Goal: Transaction & Acquisition: Purchase product/service

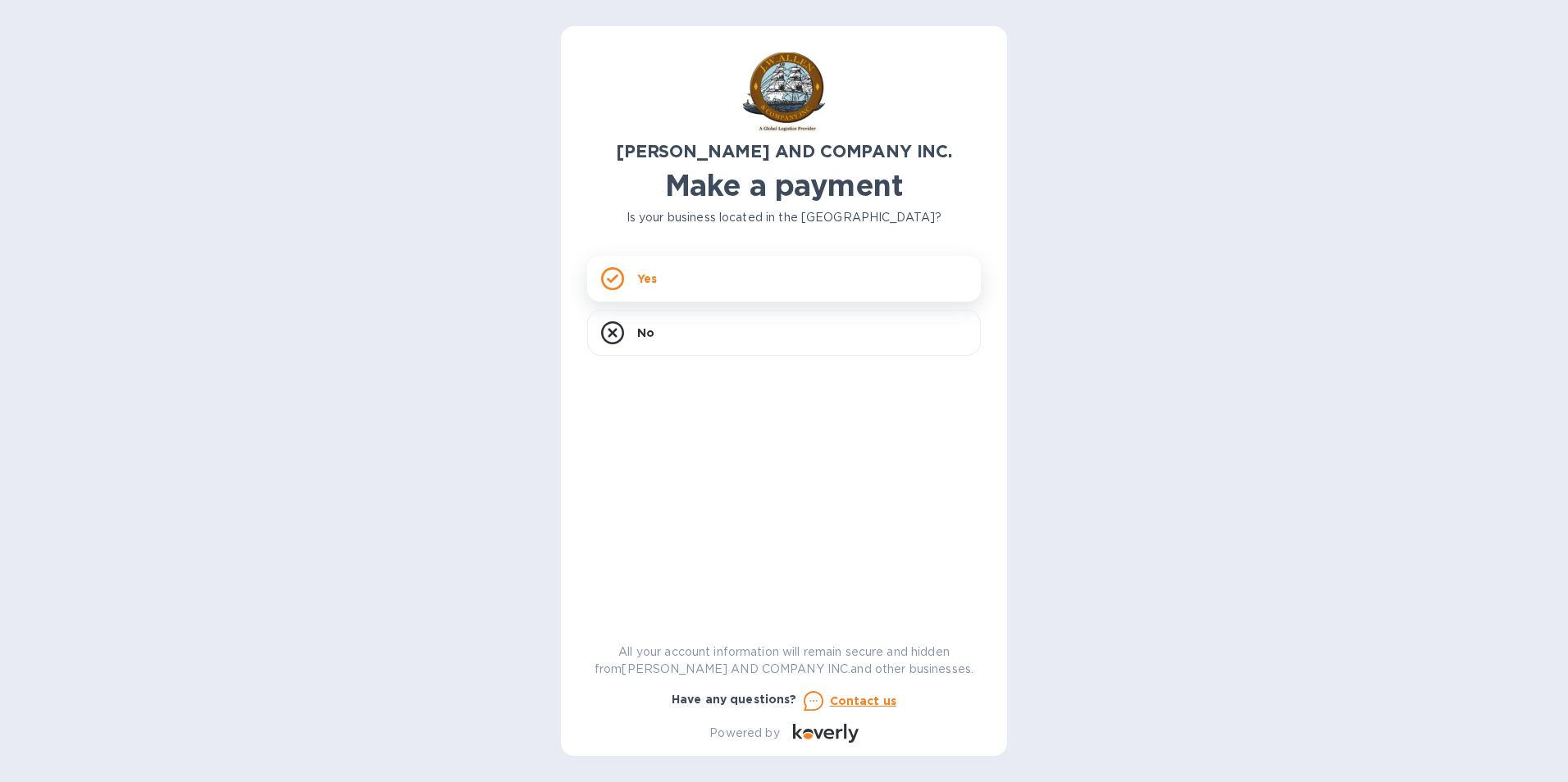
click at [706, 281] on div "Yes" at bounding box center [783, 279] width 393 height 46
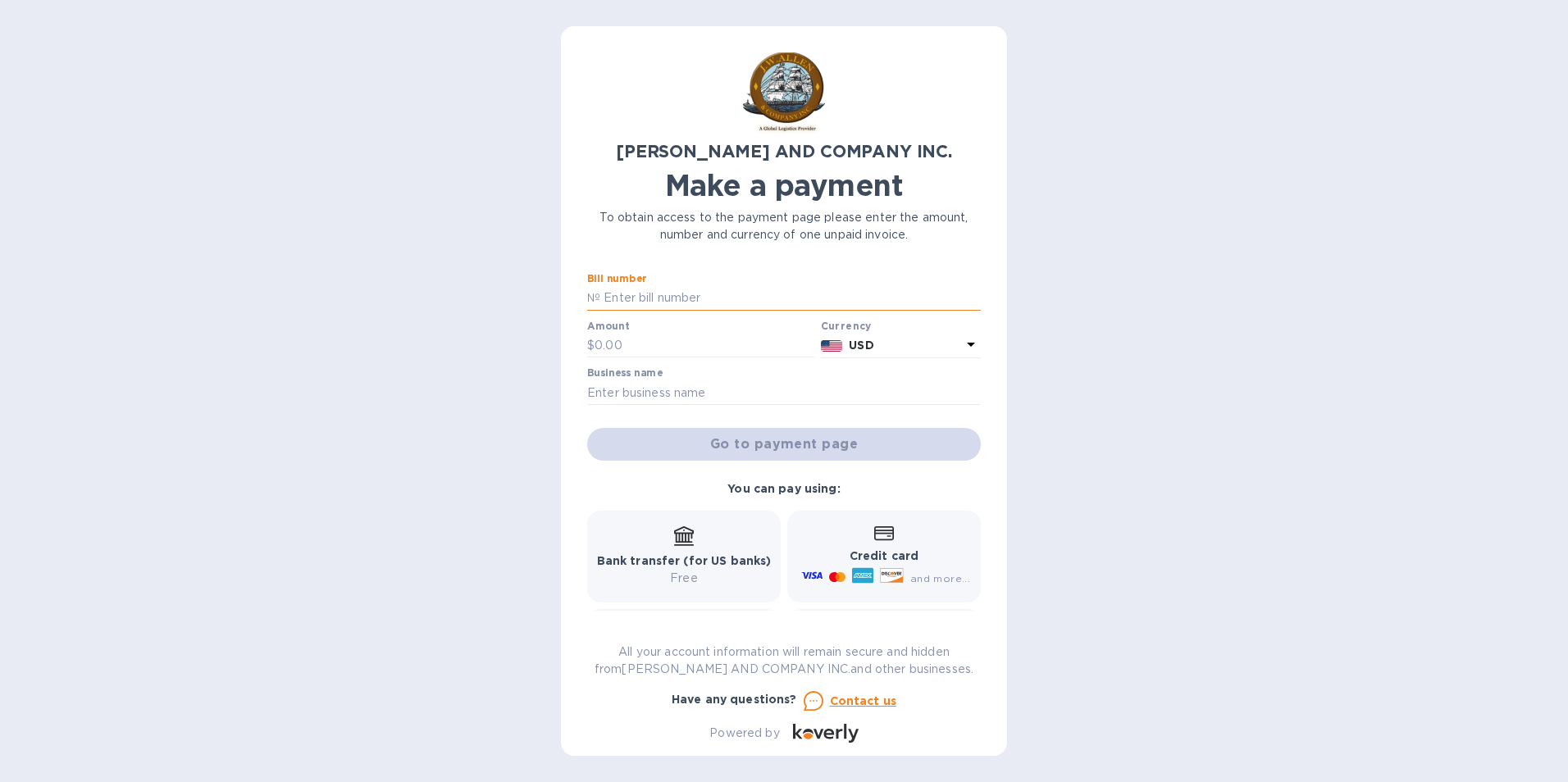
click at [708, 297] on input "text" at bounding box center [791, 298] width 381 height 25
click at [756, 300] on input "text" at bounding box center [791, 298] width 381 height 25
type input "Ac03334-01"
click at [668, 341] on input "text" at bounding box center [705, 345] width 220 height 25
drag, startPoint x: 668, startPoint y: 357, endPoint x: 549, endPoint y: 351, distance: 119.2
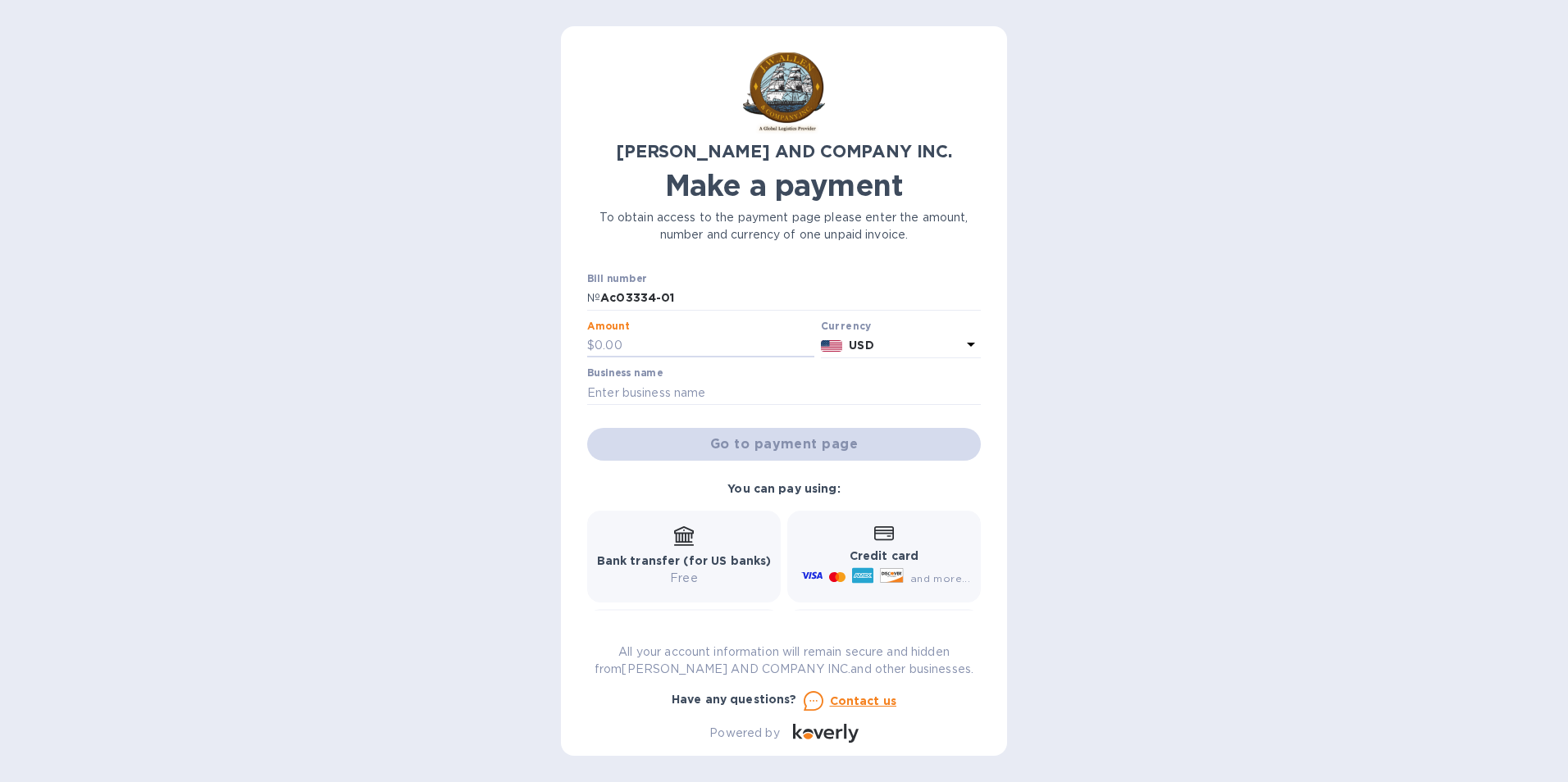
click at [549, 351] on div "[PERSON_NAME] AND COMPANY INC. Make a payment To obtain access to the payment p…" at bounding box center [784, 391] width 1568 height 782
type input "12,745.36"
click at [716, 391] on input "text" at bounding box center [783, 392] width 393 height 25
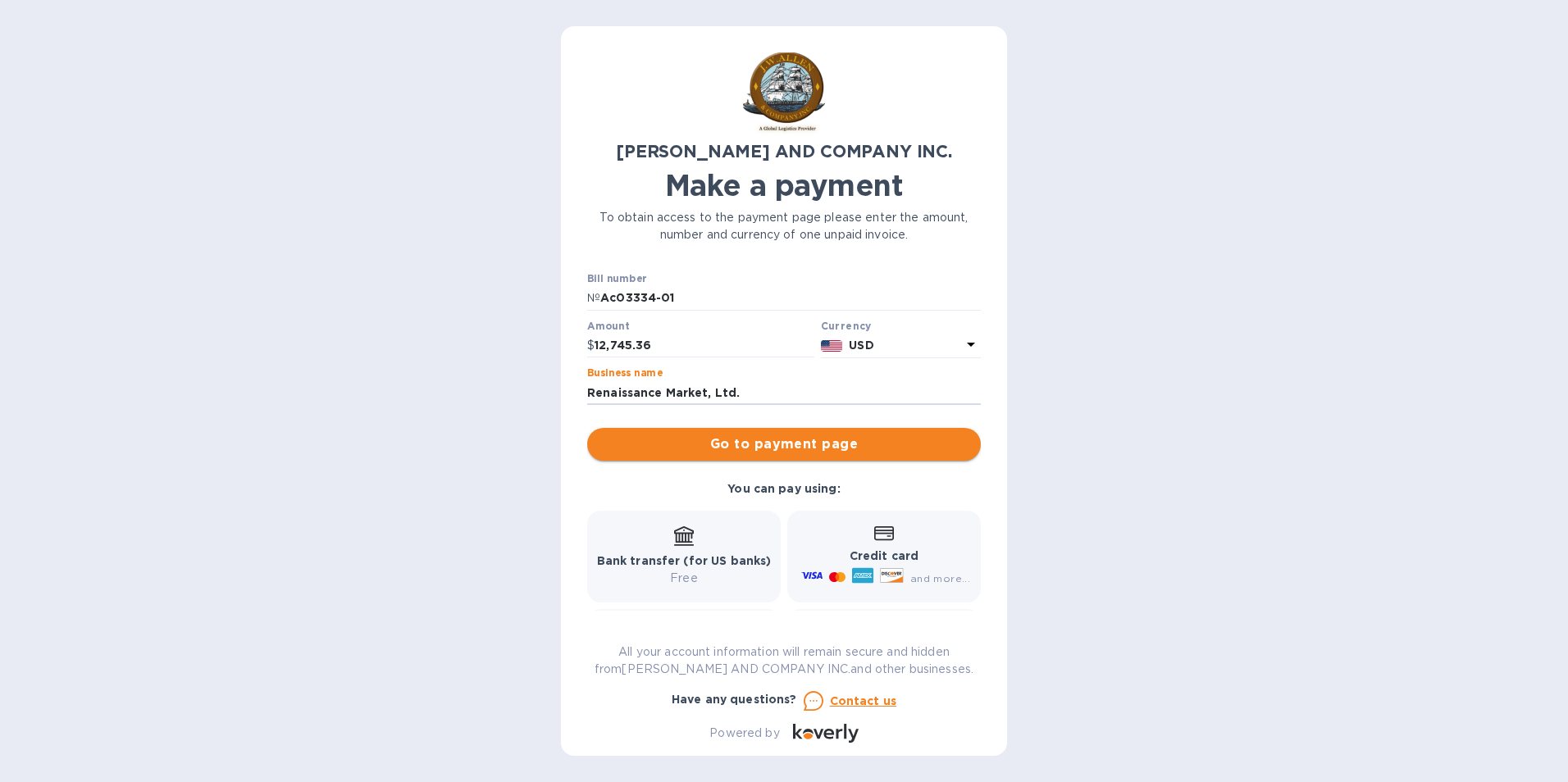
type input "Renaissance Market, Ltd."
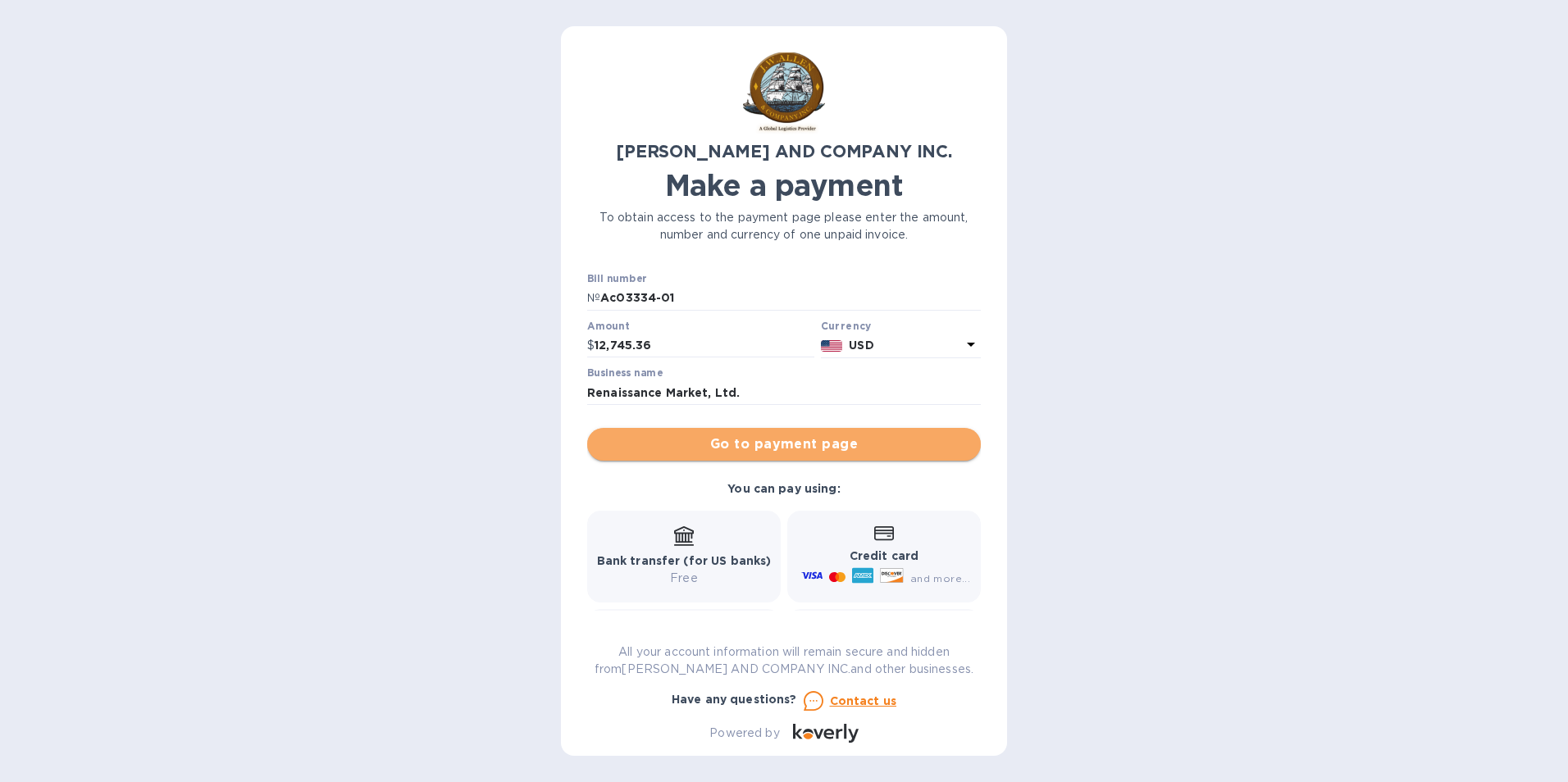
click at [807, 444] on span "Go to payment page" at bounding box center [784, 444] width 367 height 20
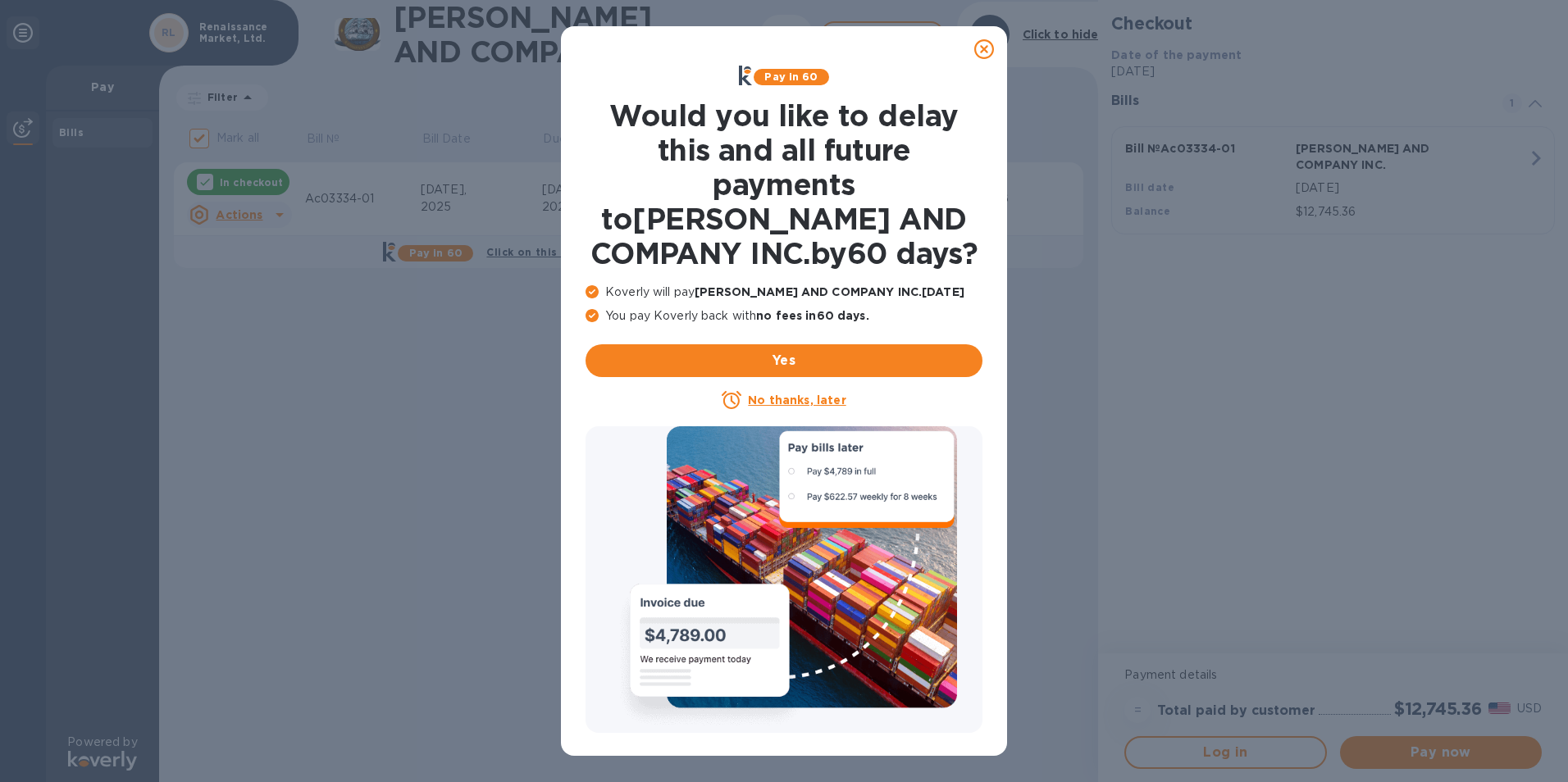
click at [785, 397] on u "No thanks, later" at bounding box center [796, 399] width 97 height 13
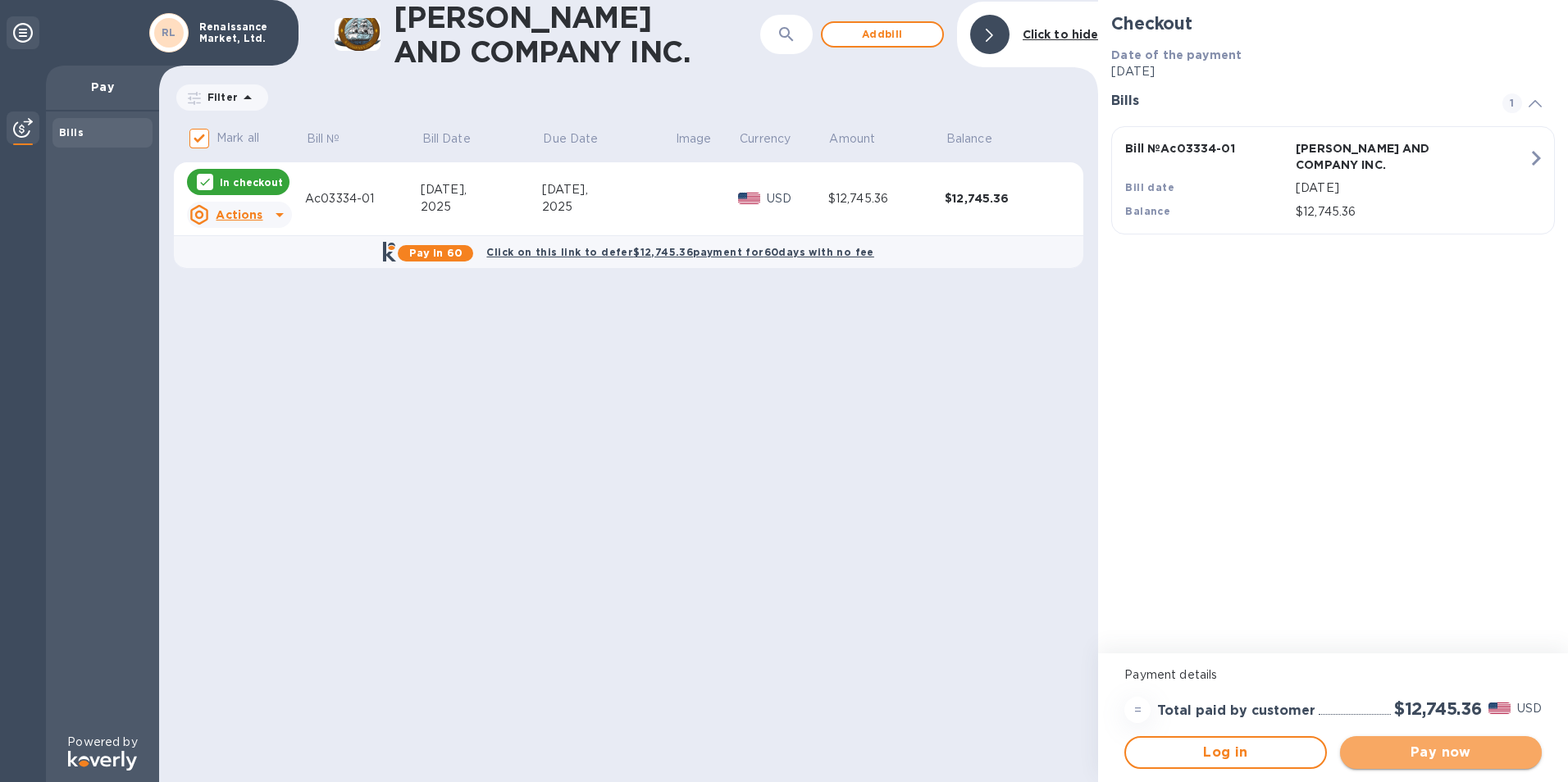
click at [1441, 754] on span "Pay now" at bounding box center [1440, 753] width 176 height 20
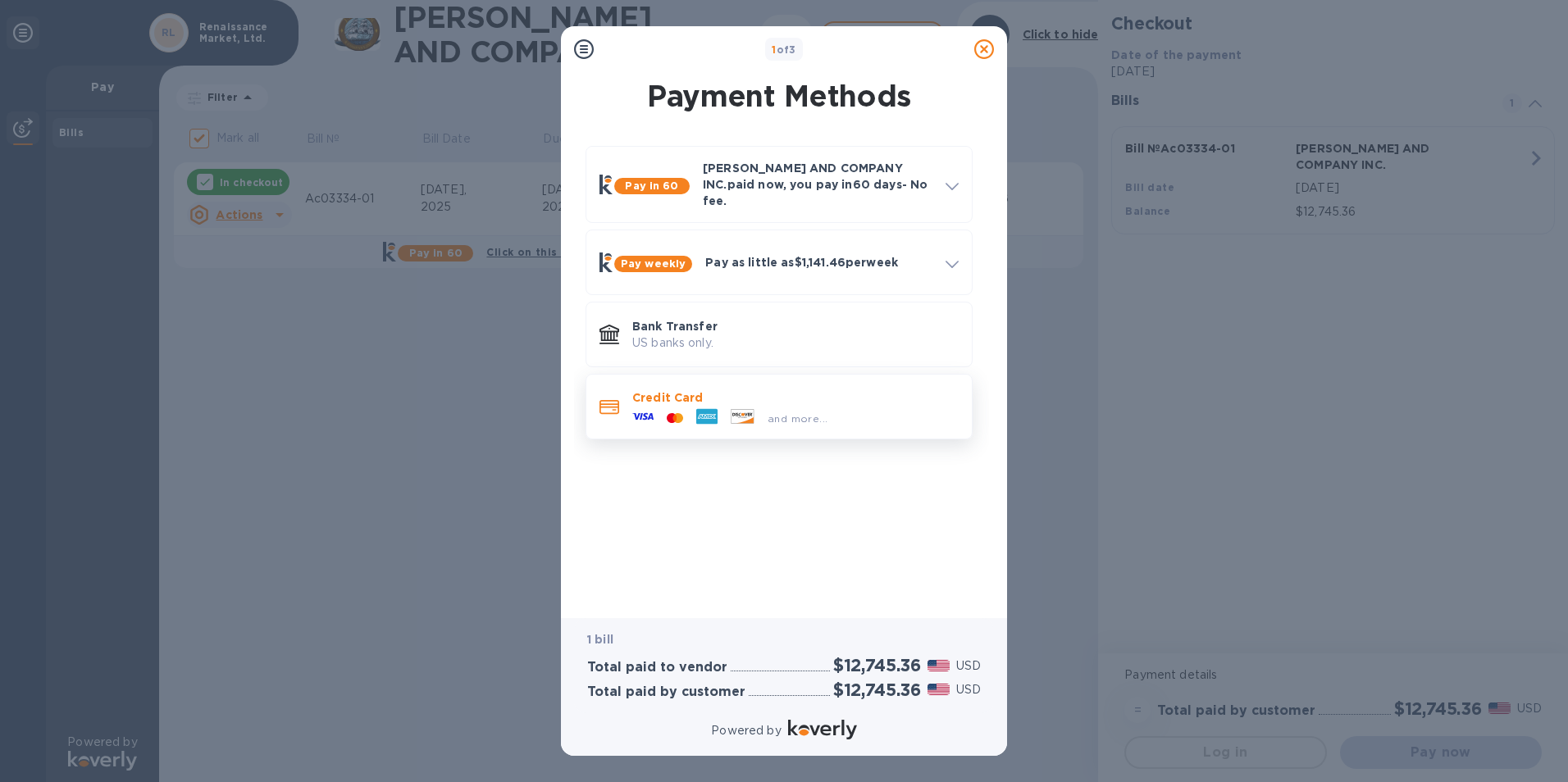
click at [675, 413] on icon at bounding box center [674, 418] width 17 height 10
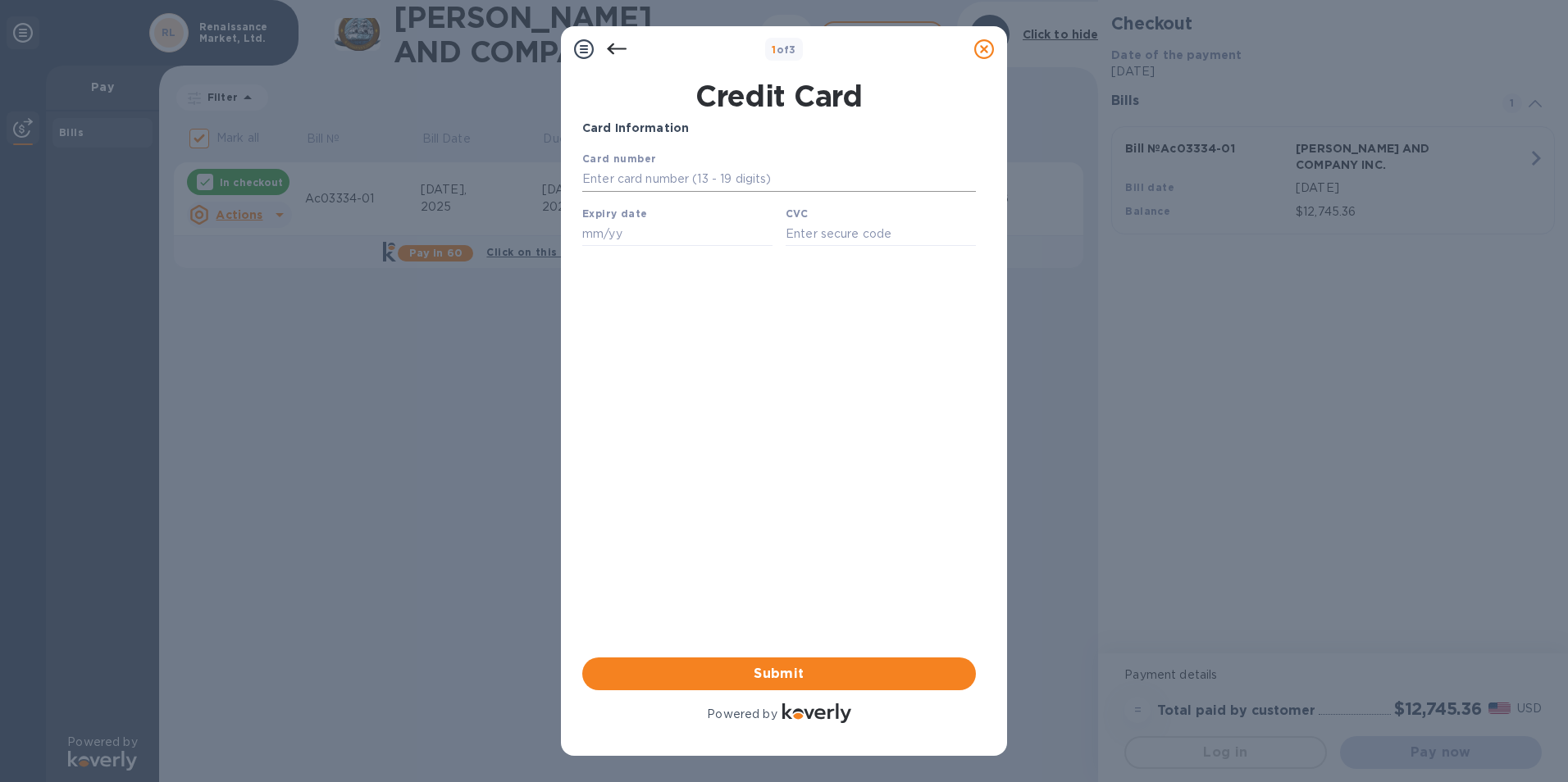
click at [758, 186] on input "text" at bounding box center [778, 179] width 393 height 25
type input "[CREDIT_CARD_NUMBER]"
click at [698, 238] on input "text" at bounding box center [677, 234] width 190 height 25
type input "03/30"
click at [809, 241] on input "text" at bounding box center [881, 234] width 190 height 25
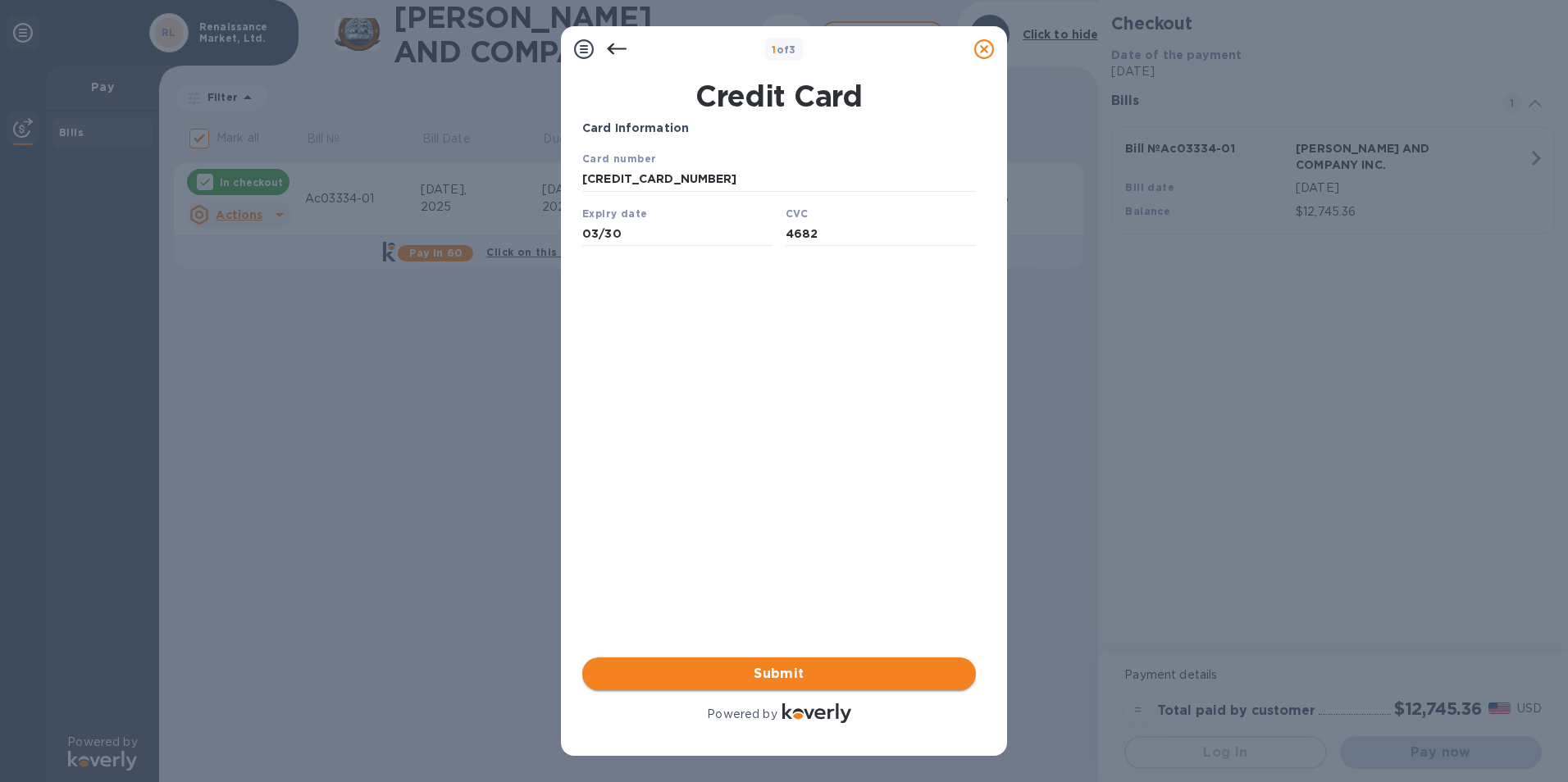
type input "4682"
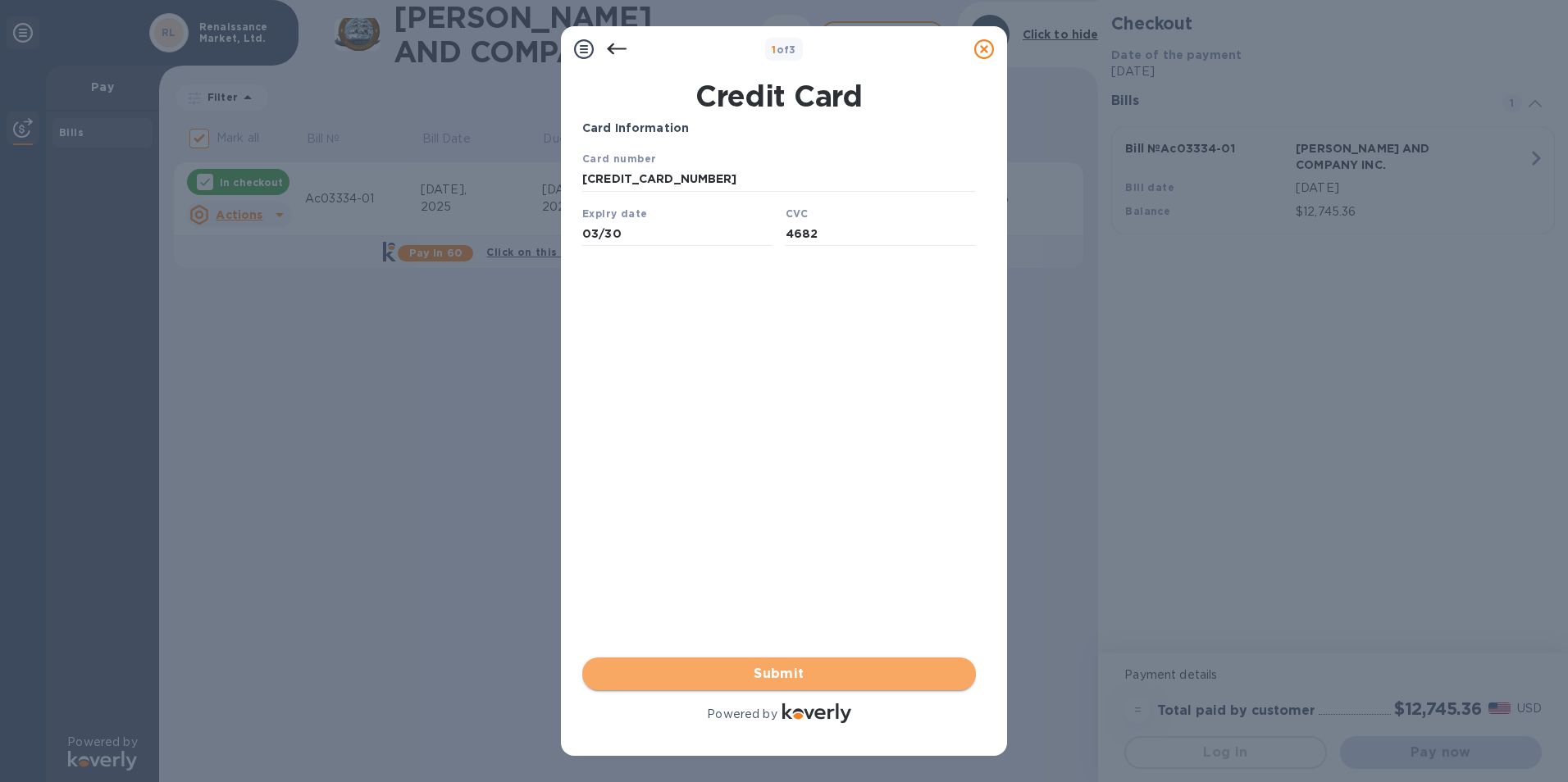
click at [790, 680] on span "Submit" at bounding box center [779, 674] width 367 height 20
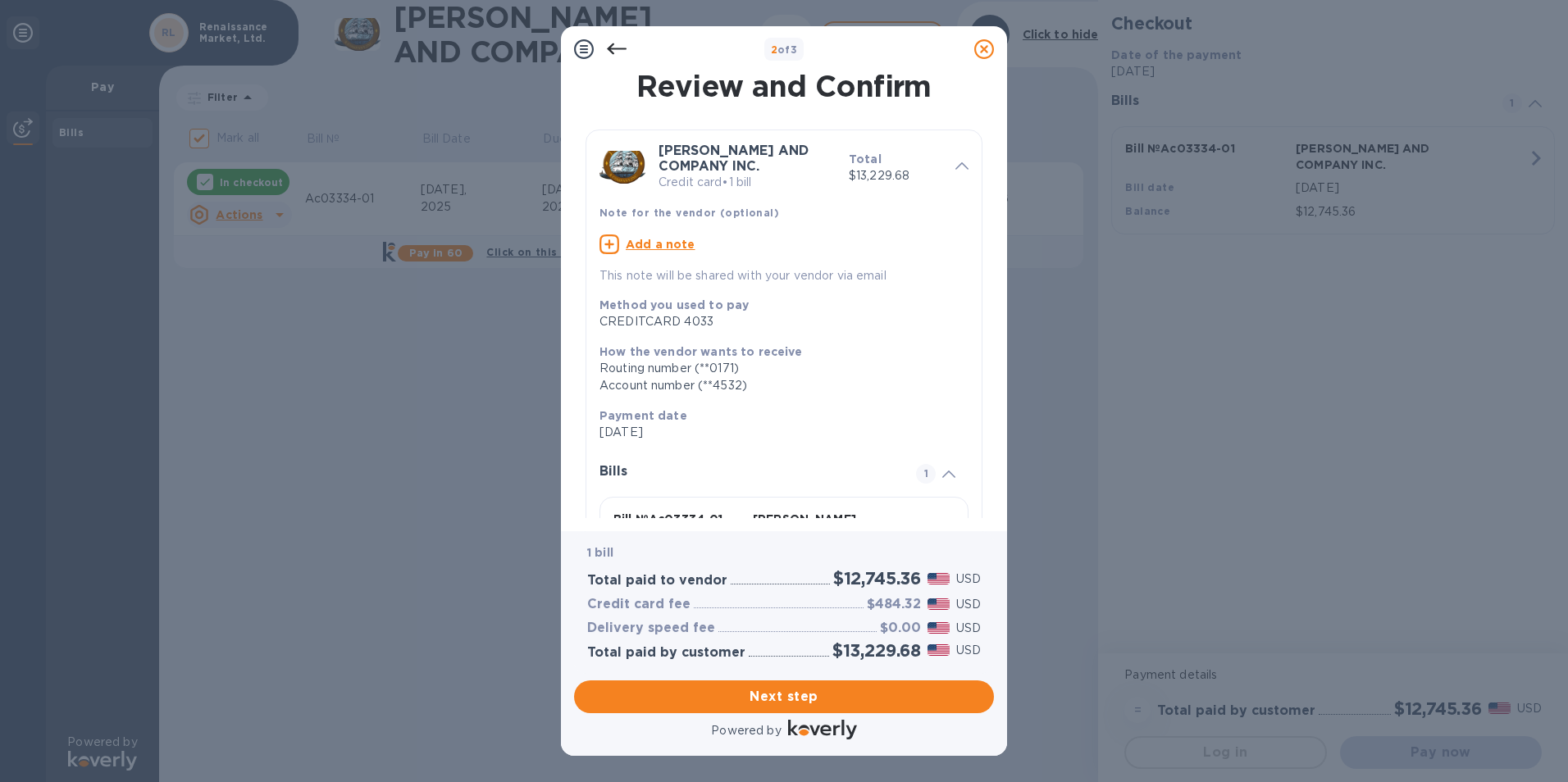
click at [616, 49] on icon at bounding box center [616, 49] width 20 height 12
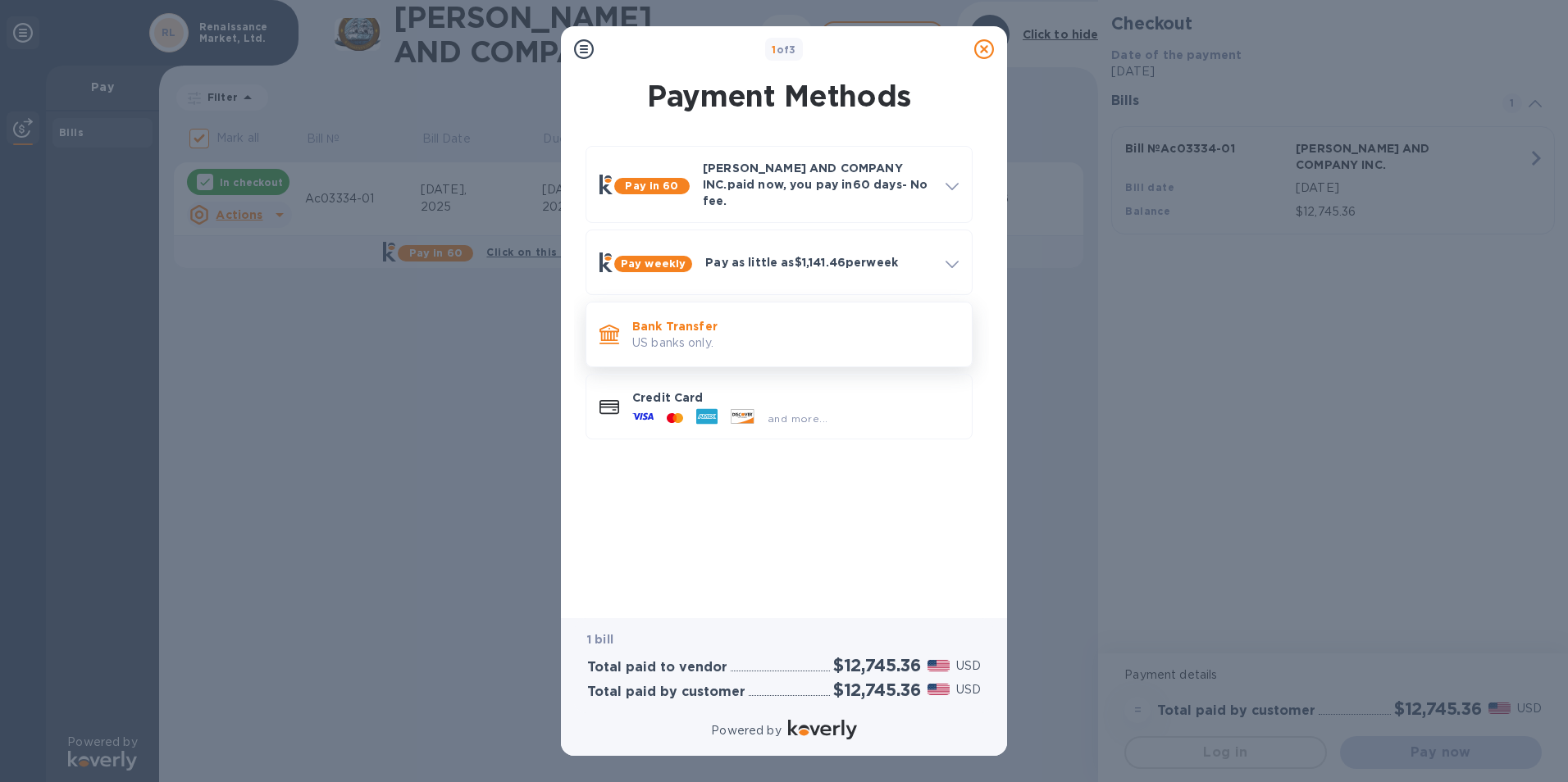
click at [663, 335] on p "US banks only." at bounding box center [795, 343] width 327 height 18
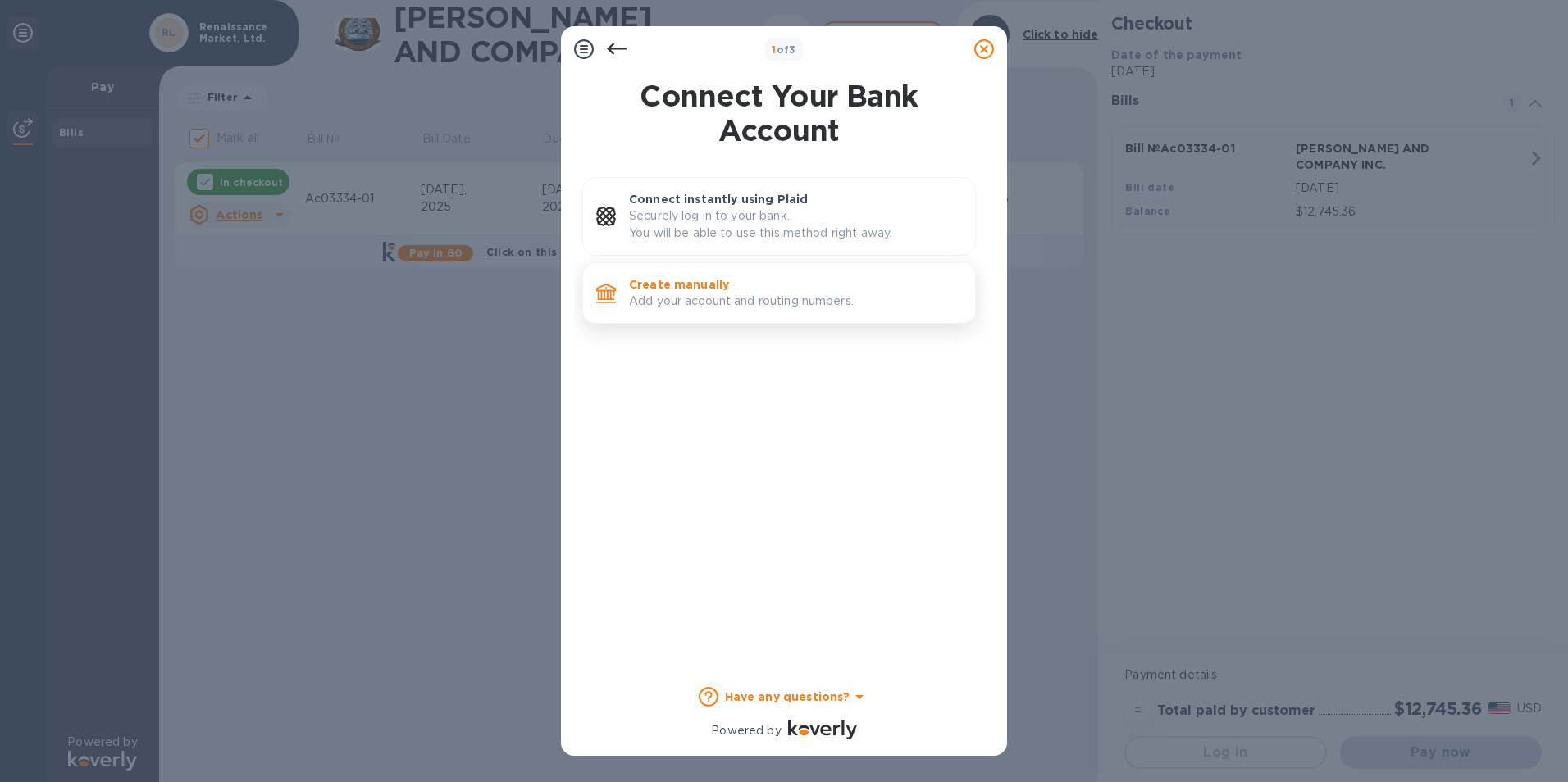
click at [677, 304] on p "Add your account and routing numbers." at bounding box center [795, 301] width 333 height 18
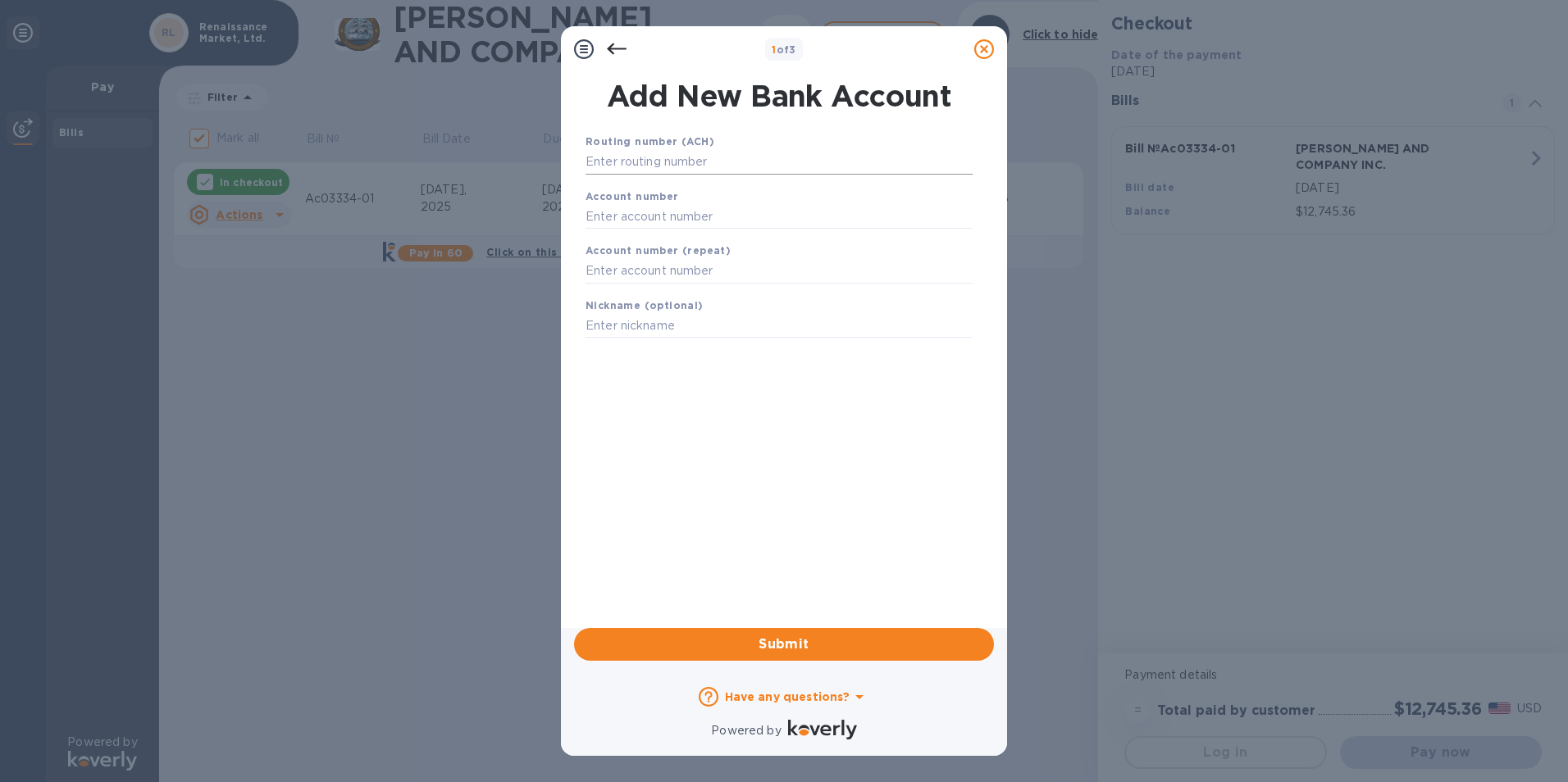
click at [768, 165] on input "text" at bounding box center [779, 162] width 387 height 25
type input "0084000026"
click at [669, 222] on input "text" at bounding box center [779, 216] width 387 height 25
type input "002402015293"
click at [638, 268] on input "text" at bounding box center [779, 271] width 387 height 25
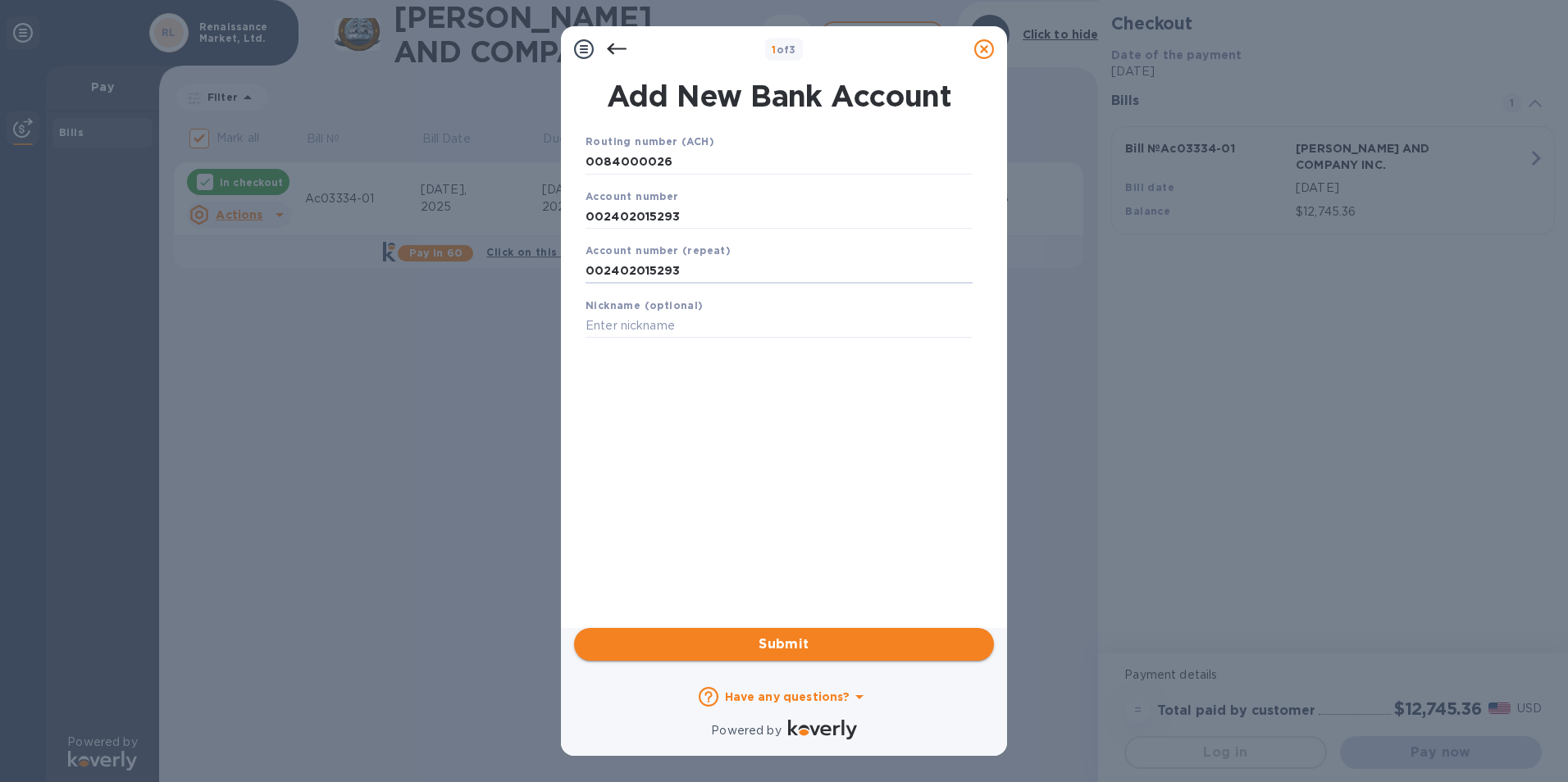
type input "002402015293"
click at [790, 648] on span "Submit" at bounding box center [783, 645] width 393 height 20
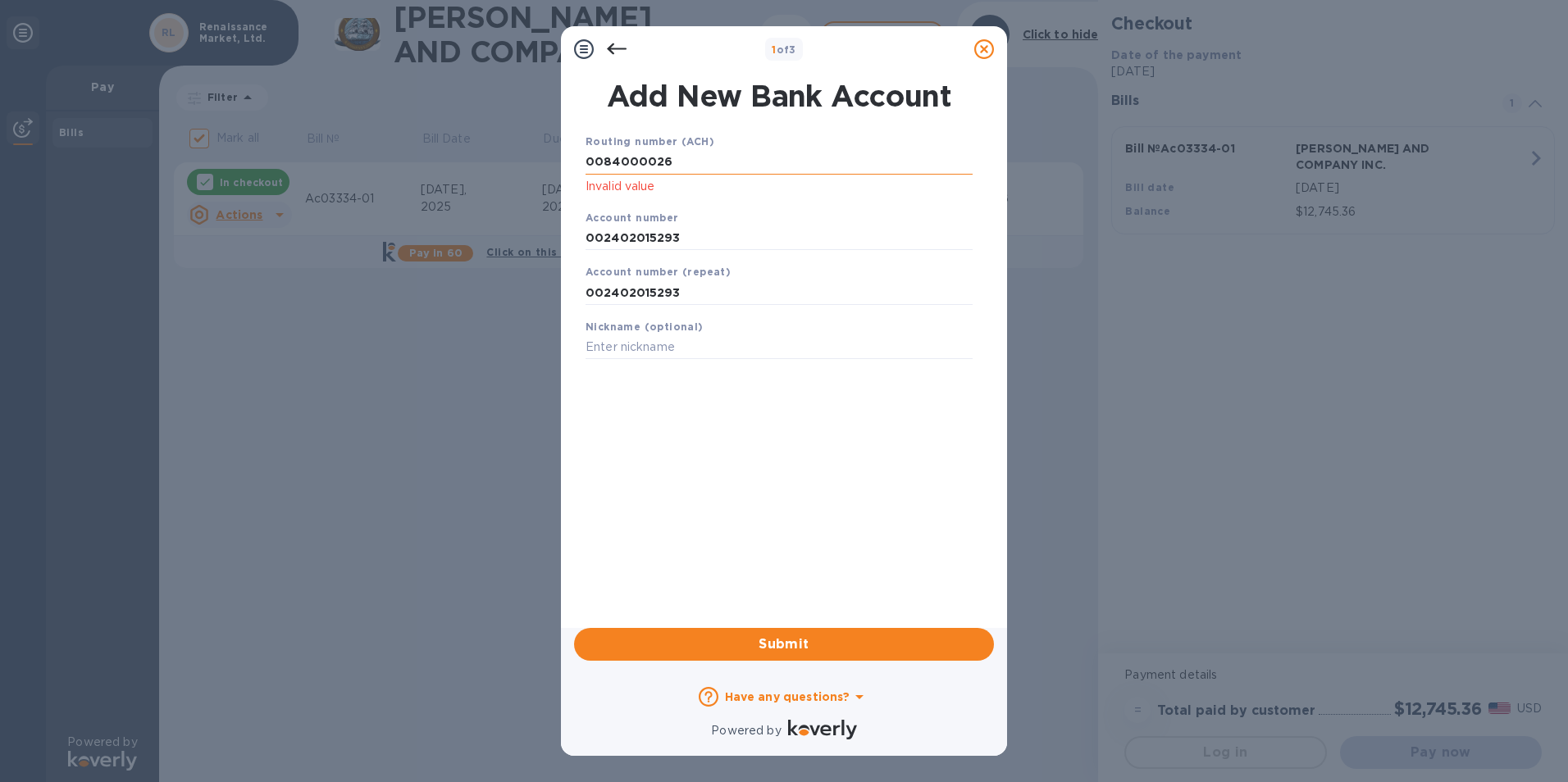
click at [596, 162] on input "0084000026" at bounding box center [779, 162] width 387 height 25
type input "084000026"
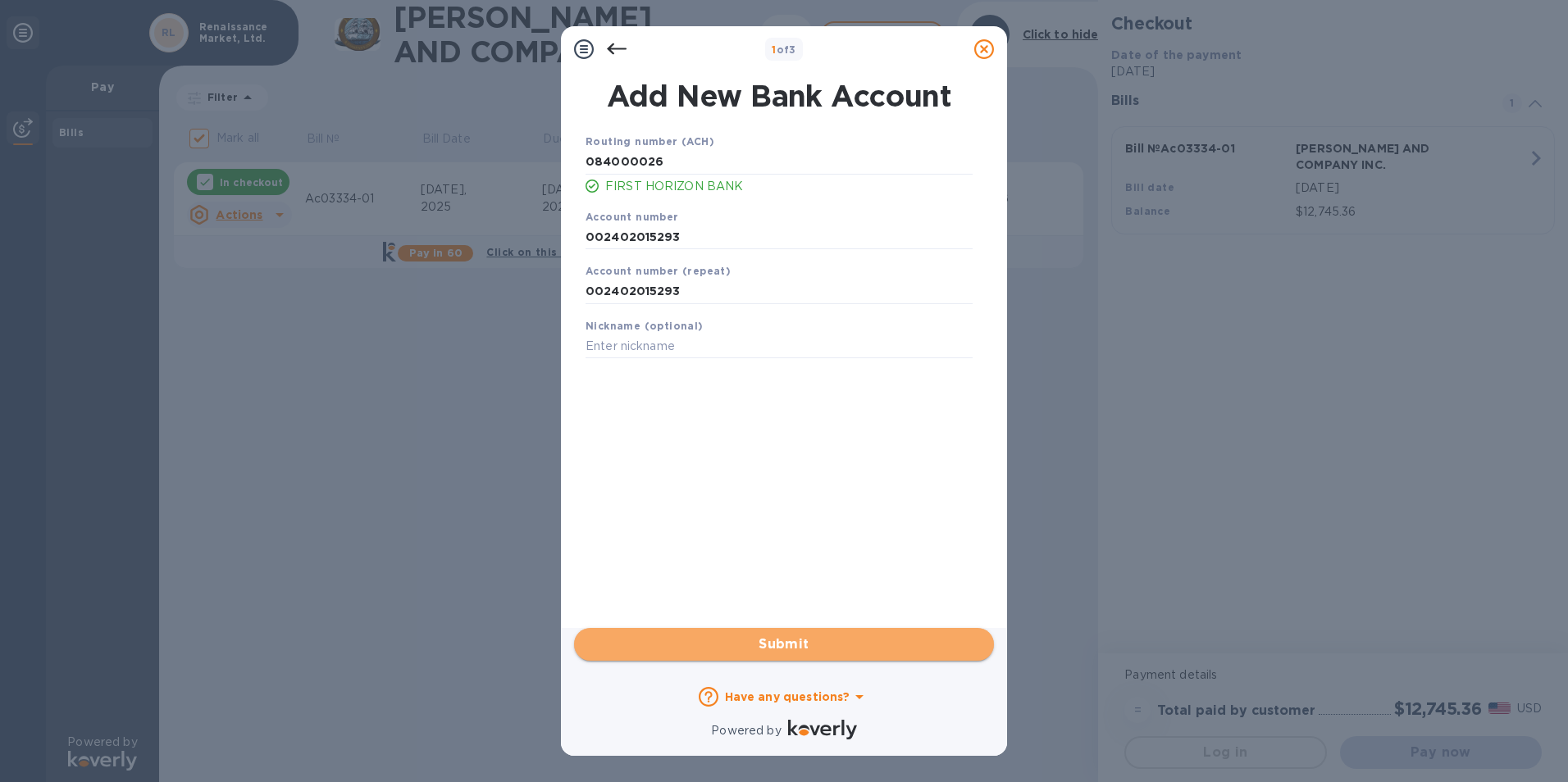
click at [793, 646] on span "Submit" at bounding box center [783, 645] width 393 height 20
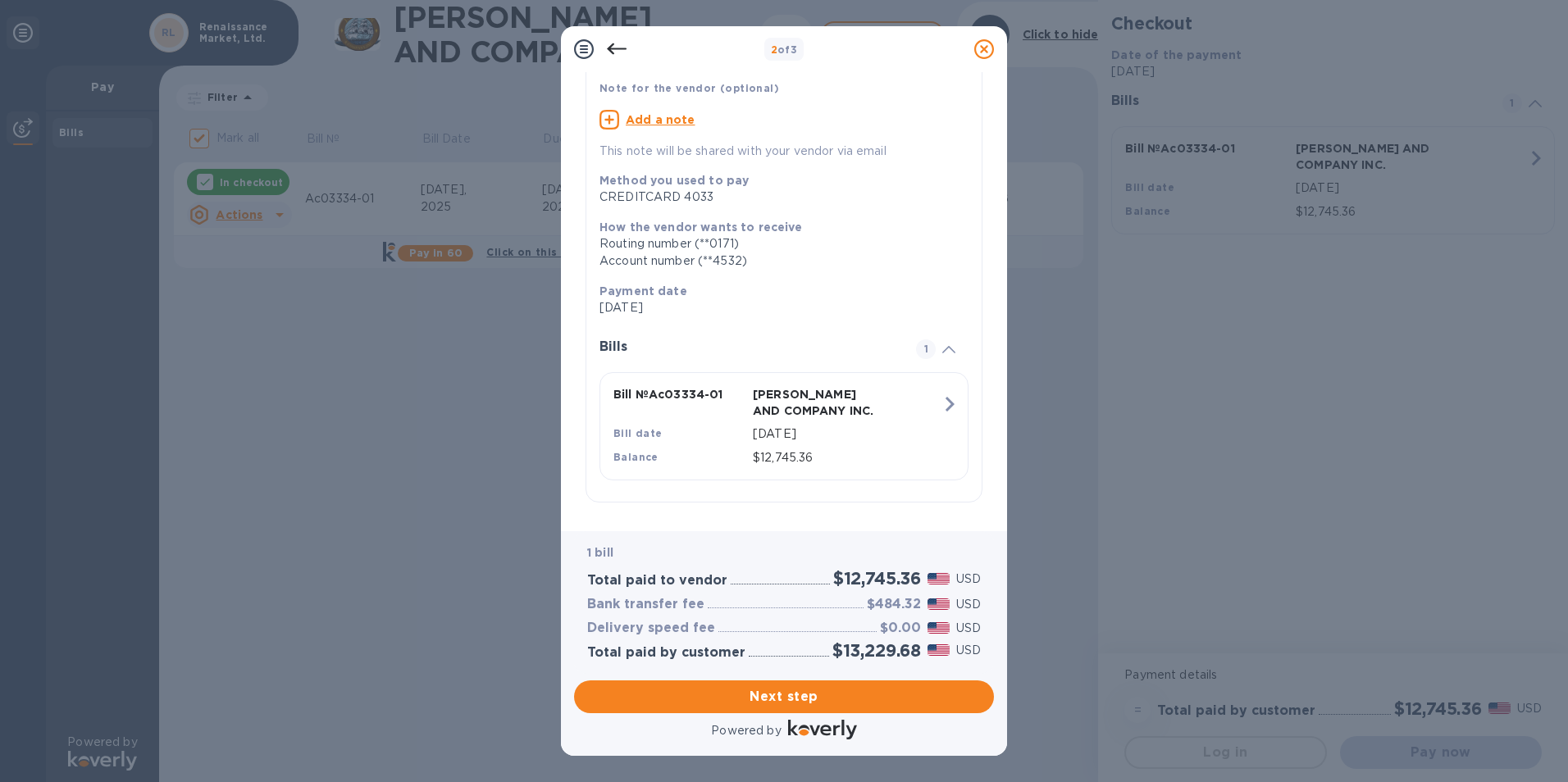
scroll to position [129, 0]
